Goal: Submit feedback/report problem

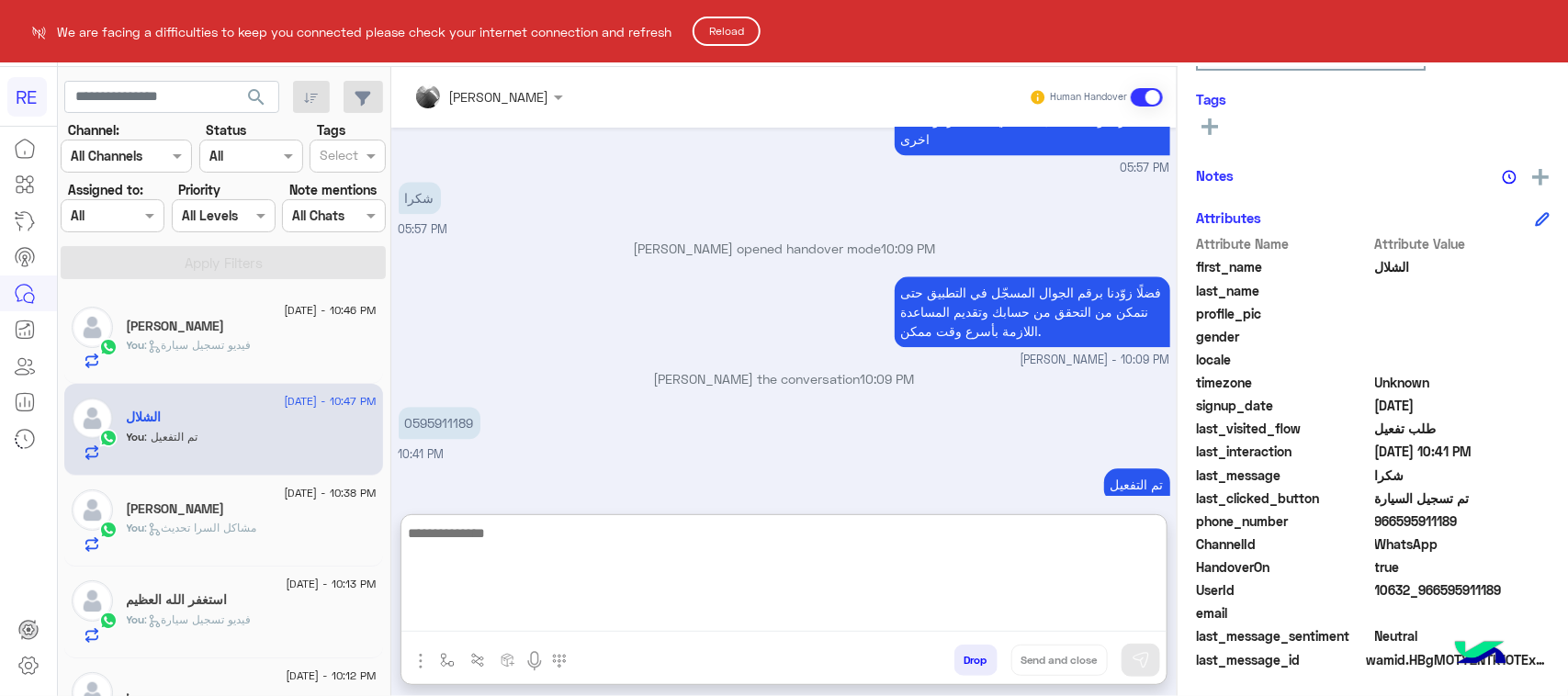
scroll to position [2052, 0]
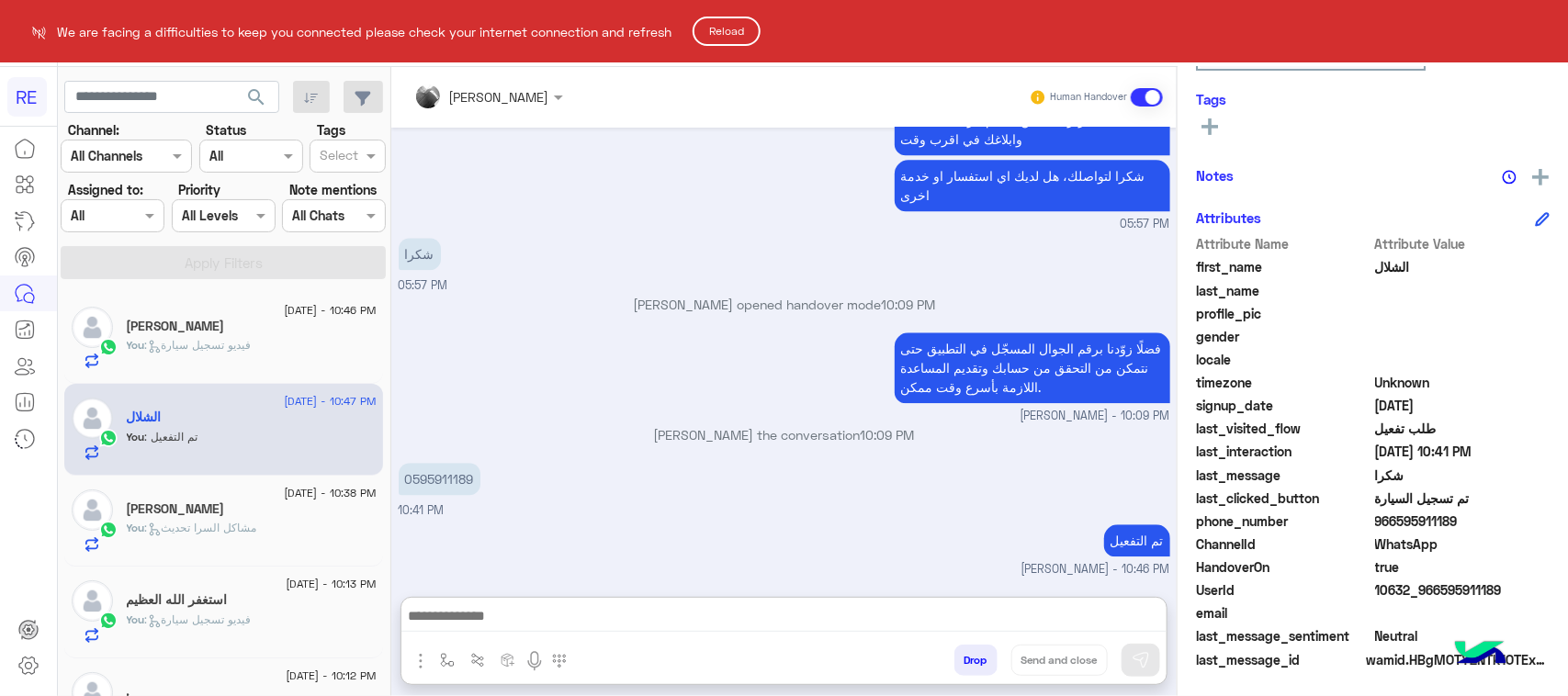
click at [720, 28] on button "Reload" at bounding box center [726, 32] width 68 height 30
